Goal: Check status

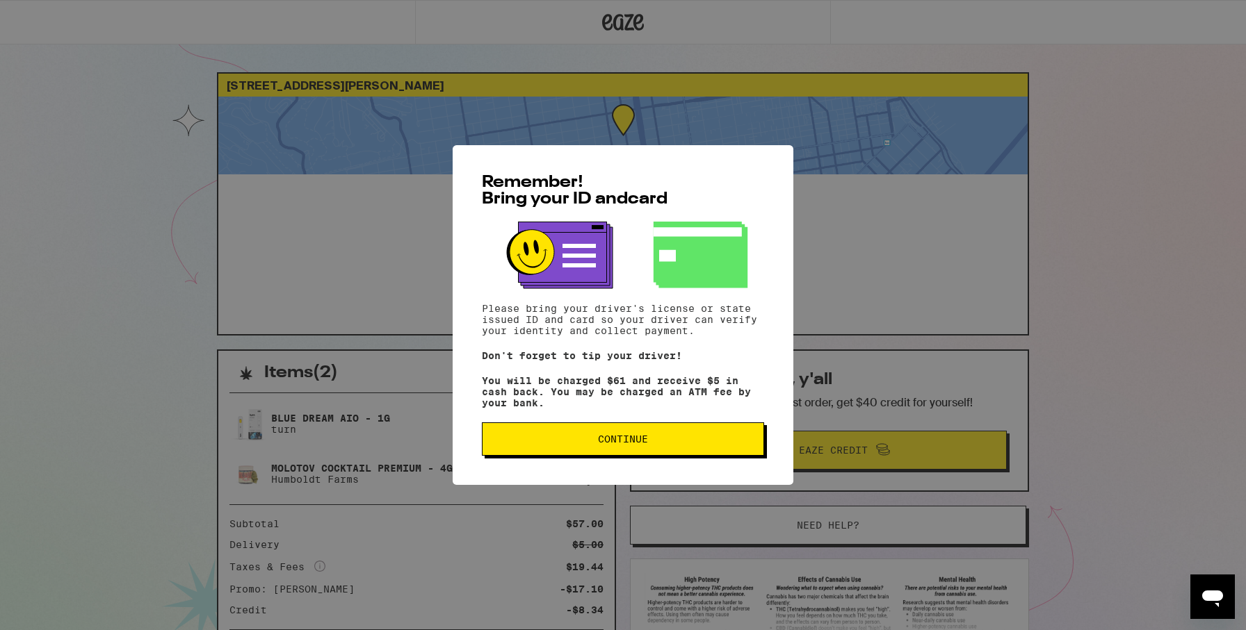
click at [607, 432] on button "Continue" at bounding box center [623, 439] width 282 height 33
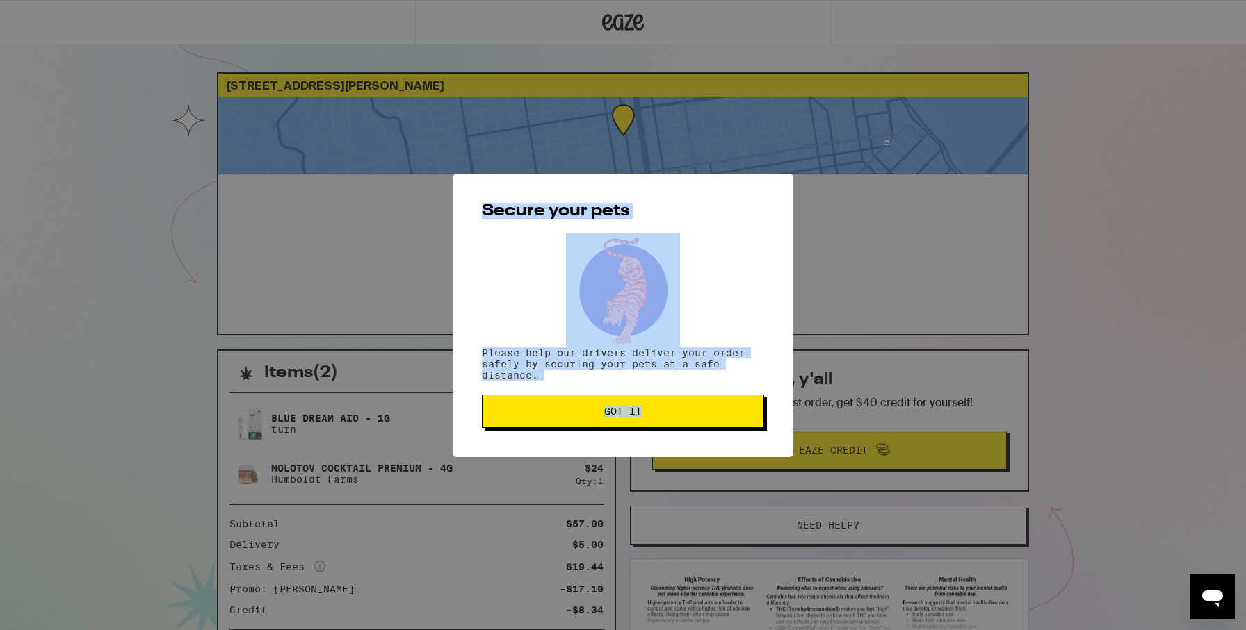
click at [607, 432] on div "Secure your pets Please help our drivers deliver your order safely by securing …" at bounding box center [623, 316] width 341 height 284
click at [624, 412] on span "Got it" at bounding box center [623, 412] width 38 height 10
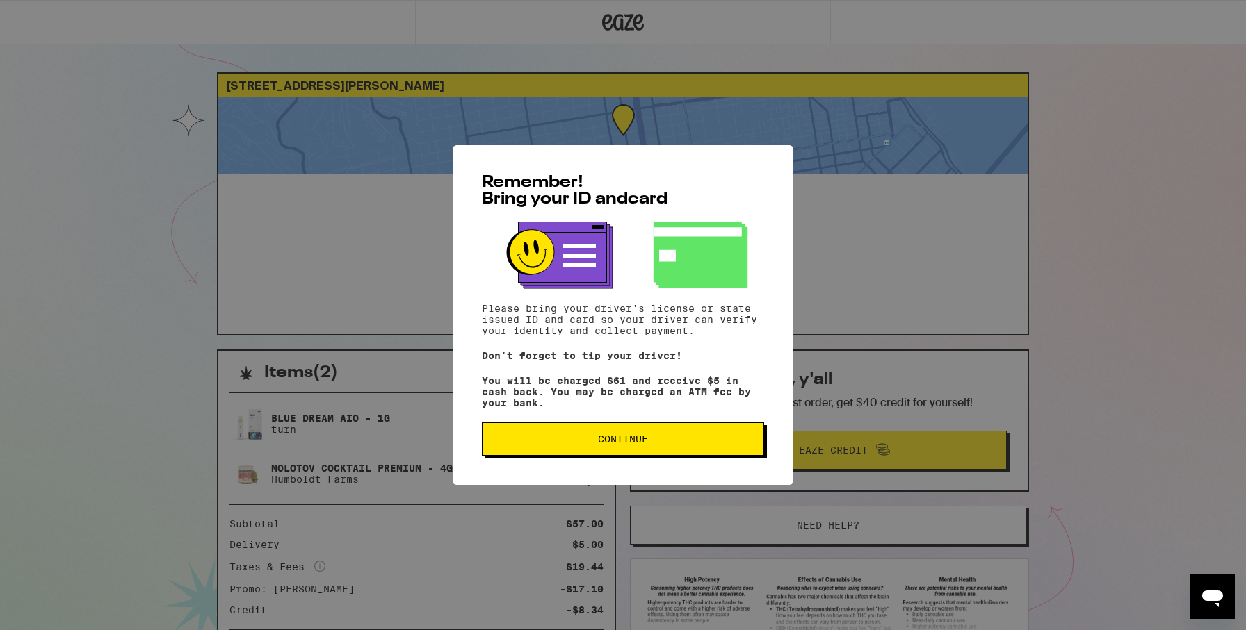
click at [646, 444] on span "Continue" at bounding box center [623, 439] width 50 height 10
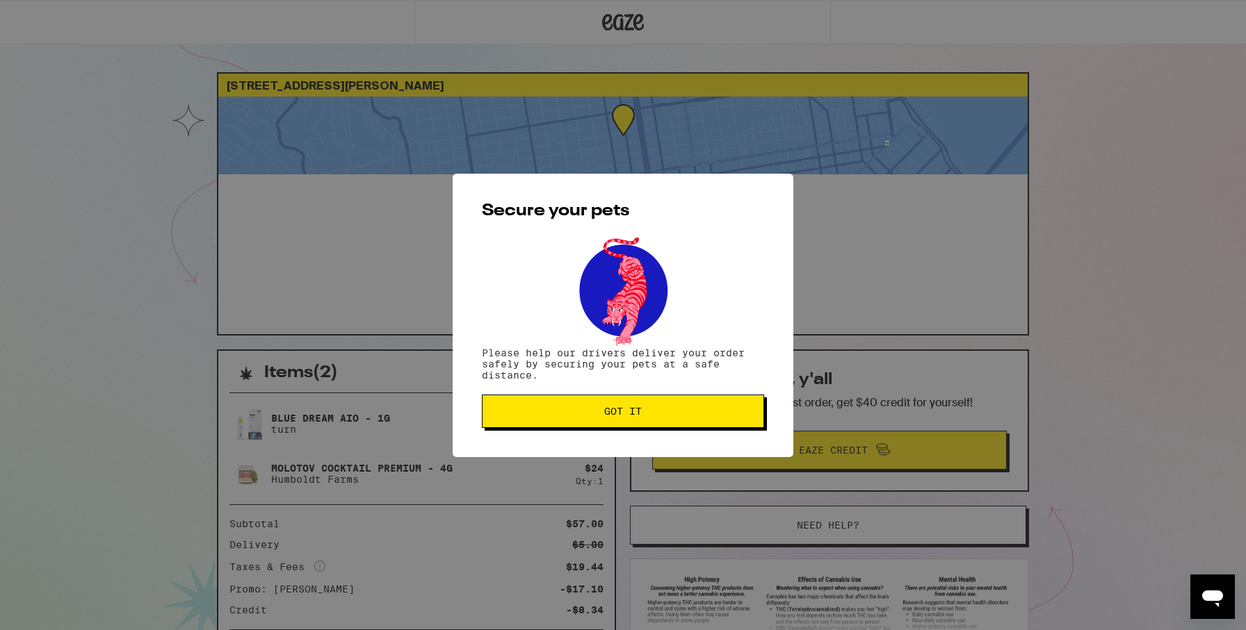
click at [651, 396] on button "Got it" at bounding box center [623, 411] width 282 height 33
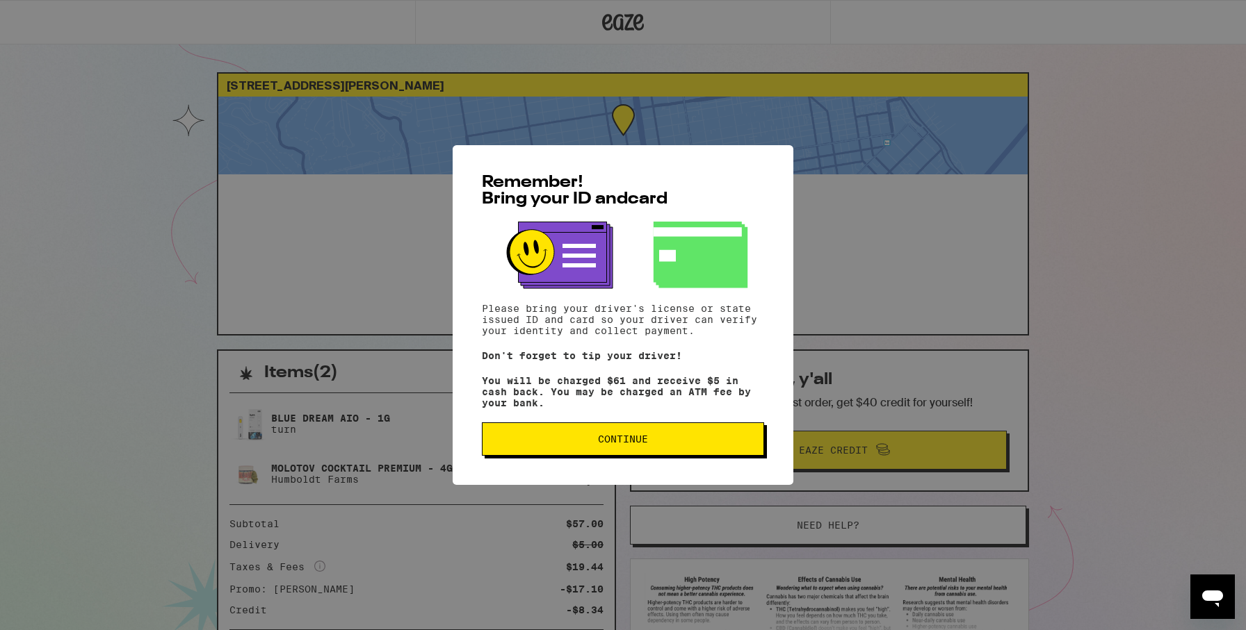
click at [587, 456] on button "Continue" at bounding box center [623, 439] width 282 height 33
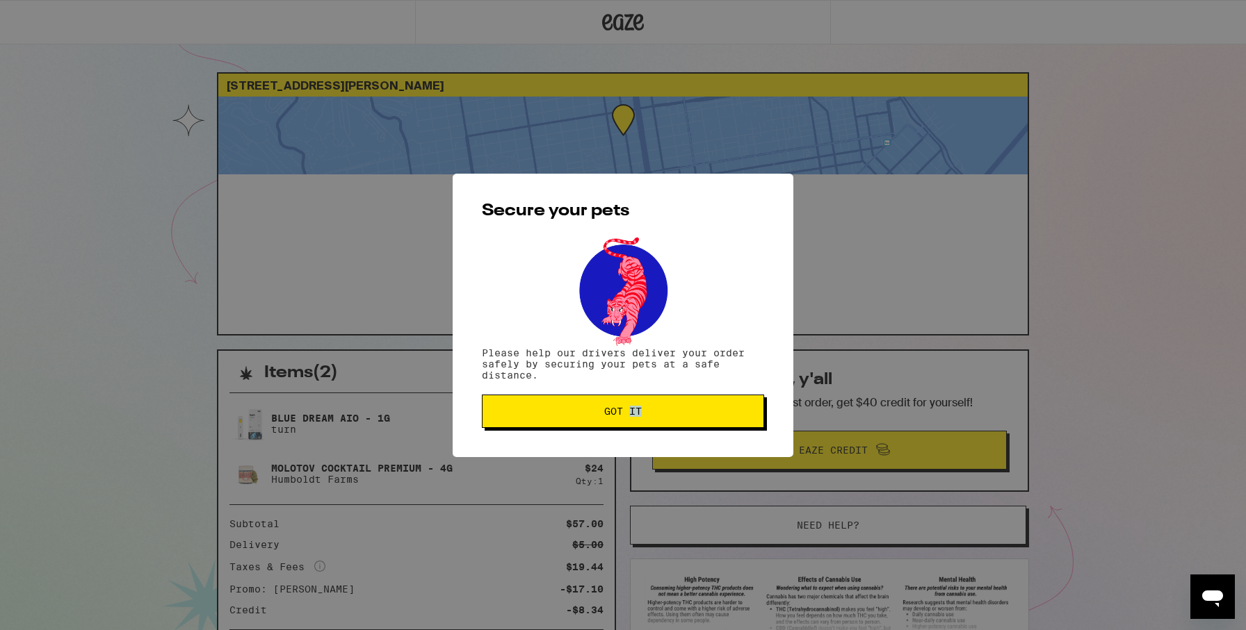
click at [587, 457] on div "Secure your pets Please help our drivers deliver your order safely by securing …" at bounding box center [623, 316] width 341 height 284
click at [649, 393] on div "Secure your pets Please help our drivers deliver your order safely by securing …" at bounding box center [623, 316] width 341 height 284
click at [633, 423] on button "Got it" at bounding box center [623, 411] width 282 height 33
